Goal: Information Seeking & Learning: Find specific fact

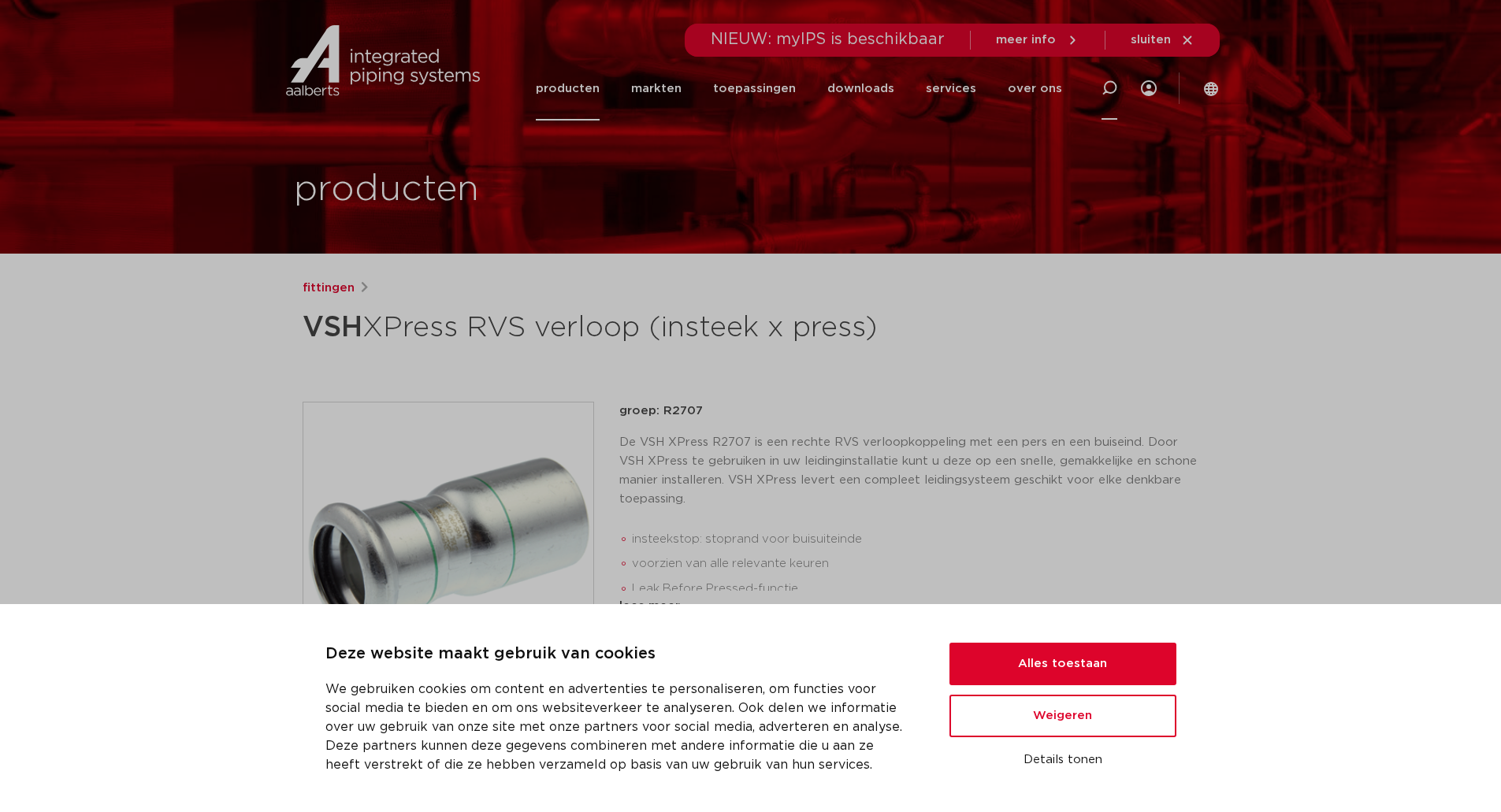
click at [1111, 81] on icon at bounding box center [1109, 88] width 18 height 18
type input "snijijzer"
click button "Zoeken" at bounding box center [0, 0] width 0 height 0
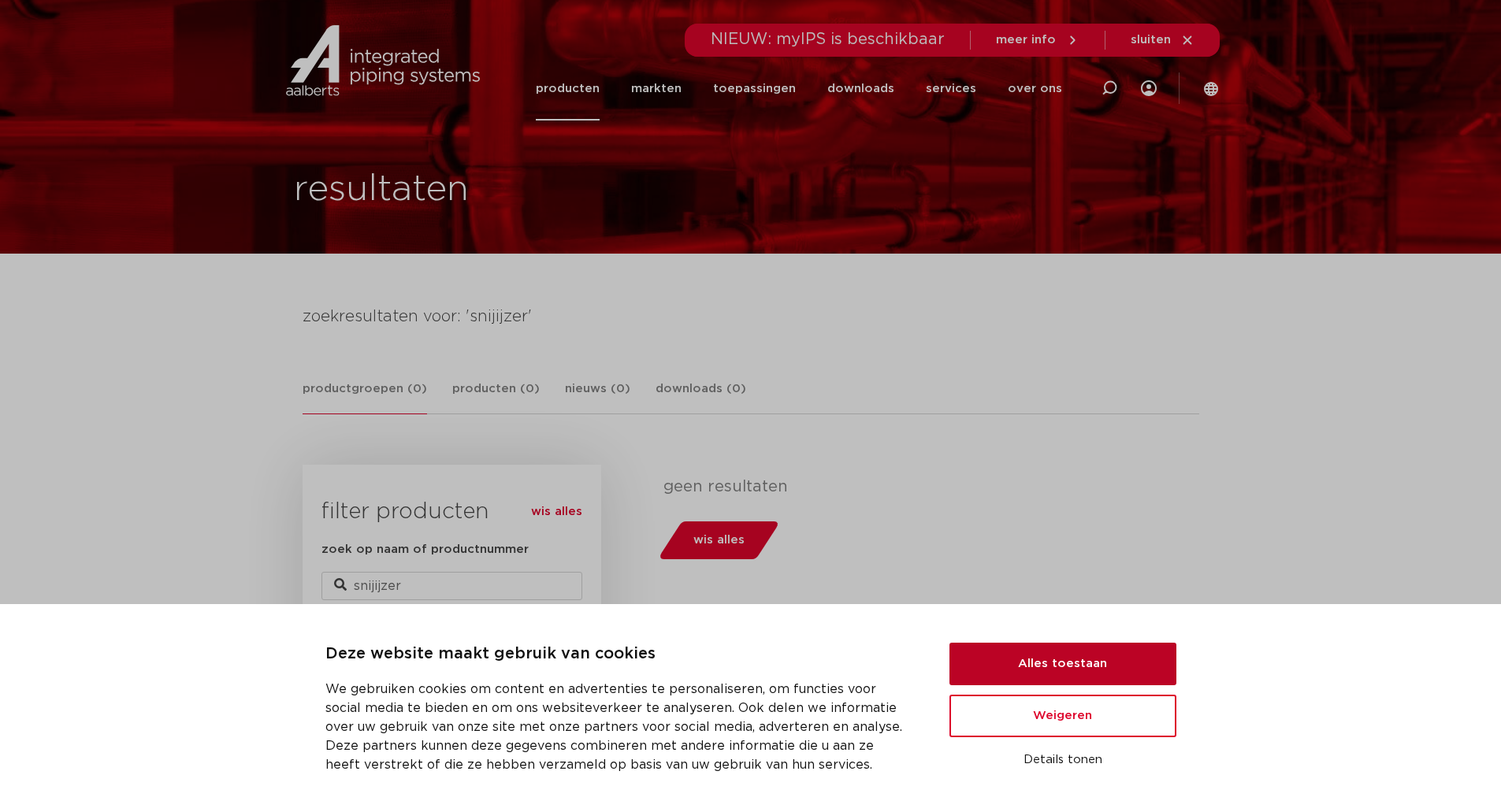
click at [1085, 674] on button "Alles toestaan" at bounding box center [1062, 664] width 227 height 43
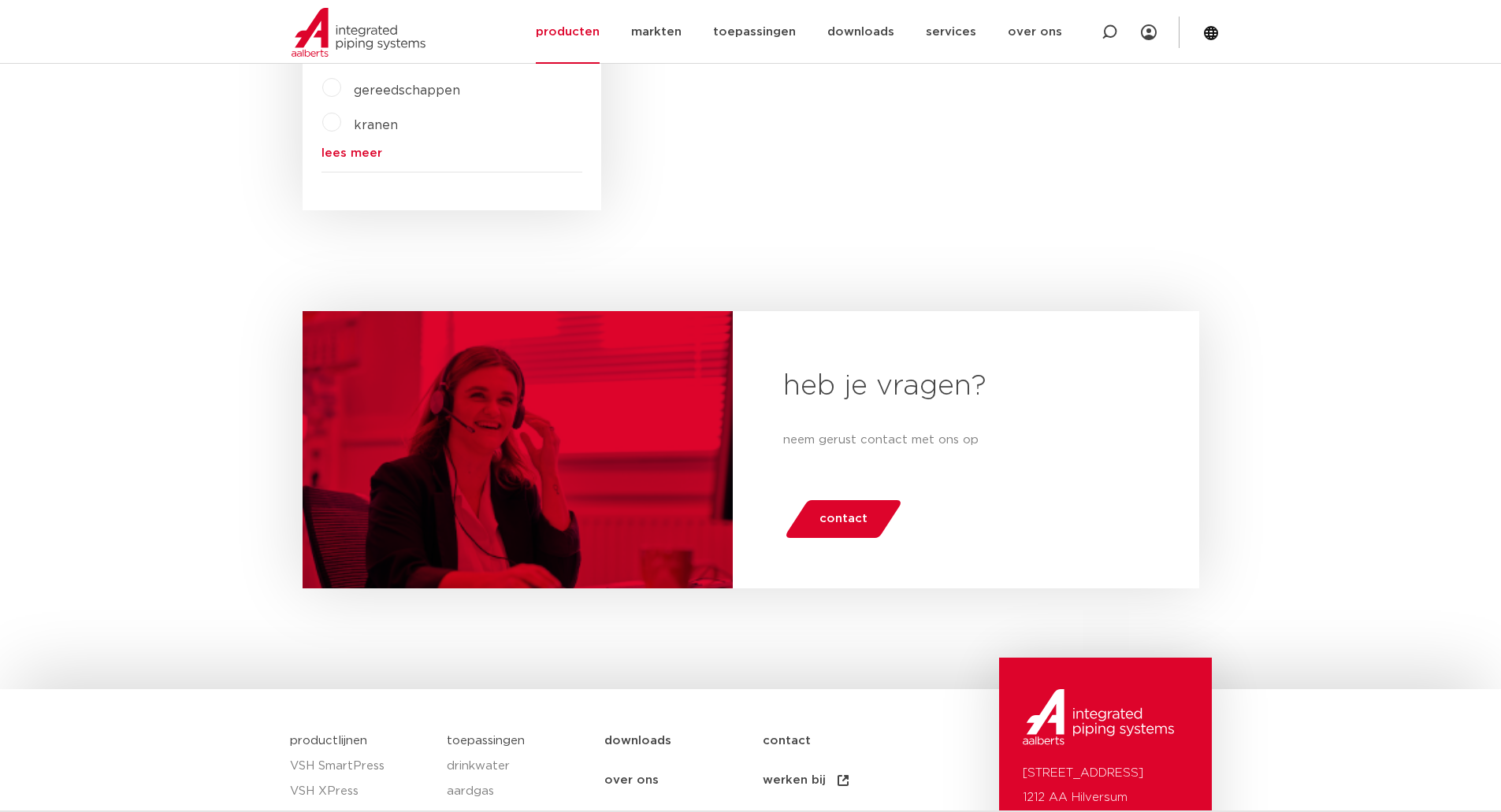
scroll to position [236, 0]
